Goal: Register for event/course

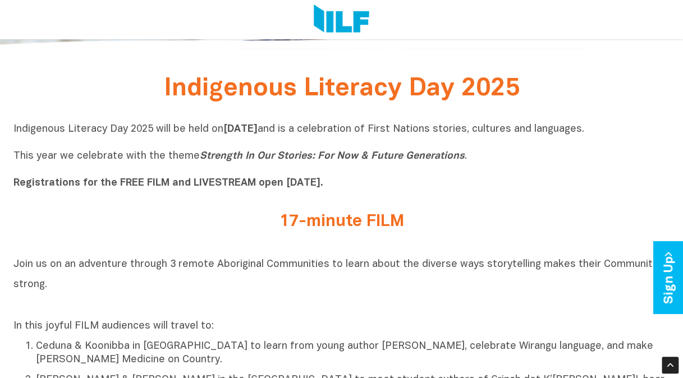
scroll to position [266, 0]
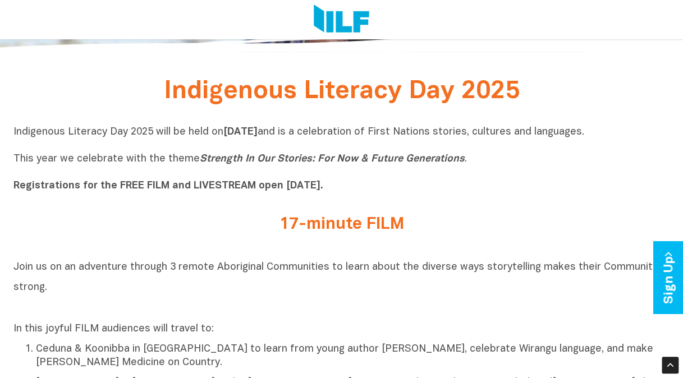
click at [57, 189] on b "Registrations for the FREE FILM and LIVESTREAM open [DATE]." at bounding box center [168, 186] width 310 height 10
click at [414, 212] on div "17-minute FILM" at bounding box center [341, 227] width 656 height 41
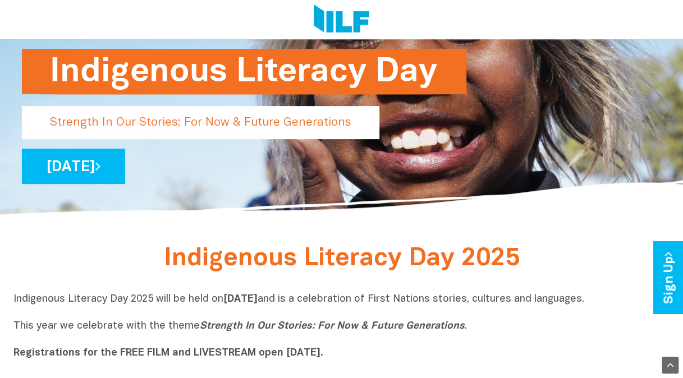
scroll to position [109, 0]
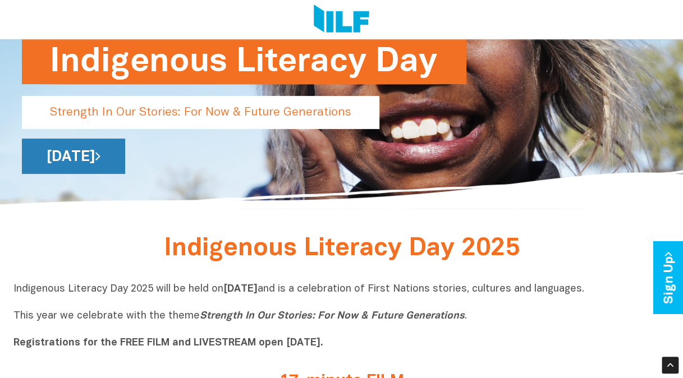
click at [125, 166] on link "[DATE]" at bounding box center [73, 156] width 103 height 35
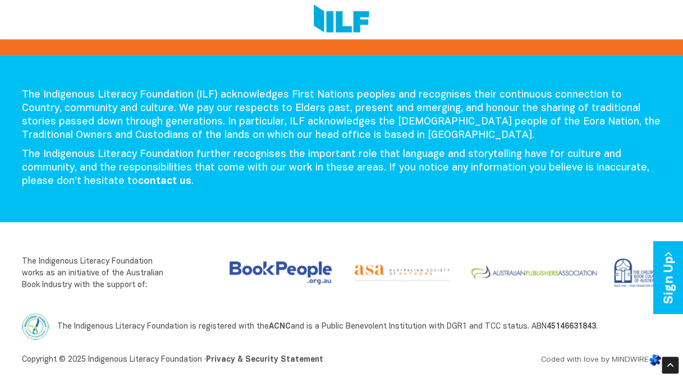
scroll to position [2282, 0]
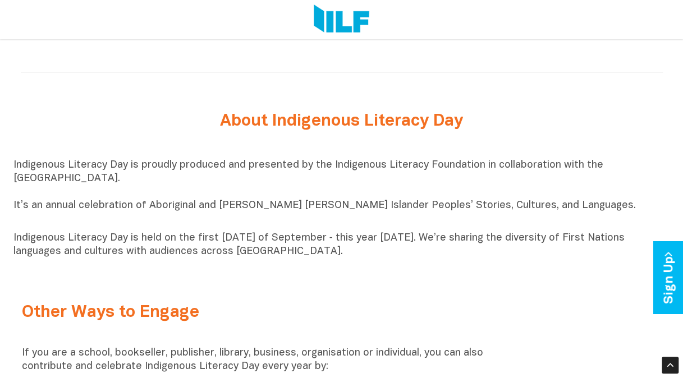
drag, startPoint x: 11, startPoint y: 171, endPoint x: 347, endPoint y: 269, distance: 349.7
drag, startPoint x: 347, startPoint y: 269, endPoint x: 272, endPoint y: 250, distance: 77.6
copy div "Indigenous Literacy Day is proudly produced and presented by the Indigenous Lit…"
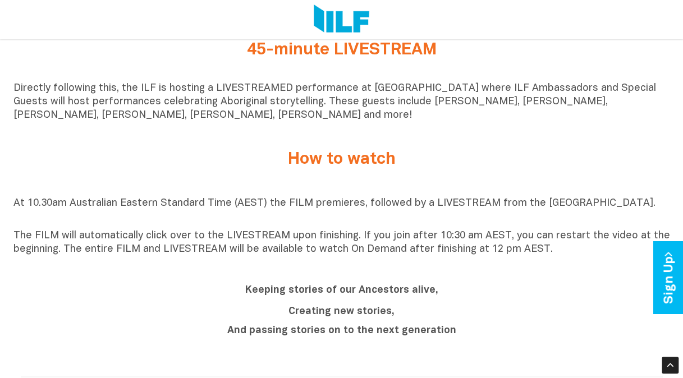
scroll to position [767, 0]
drag, startPoint x: 544, startPoint y: 261, endPoint x: 66, endPoint y: 256, distance: 478.6
click at [66, 256] on p "The FILM will automatically click over to the LIVESTREAM upon finishing. If you…" at bounding box center [341, 242] width 656 height 27
copy p "The entire FILM and LIVESTREAM will be available to watch On Demand after finis…"
